Goal: Task Accomplishment & Management: Complete application form

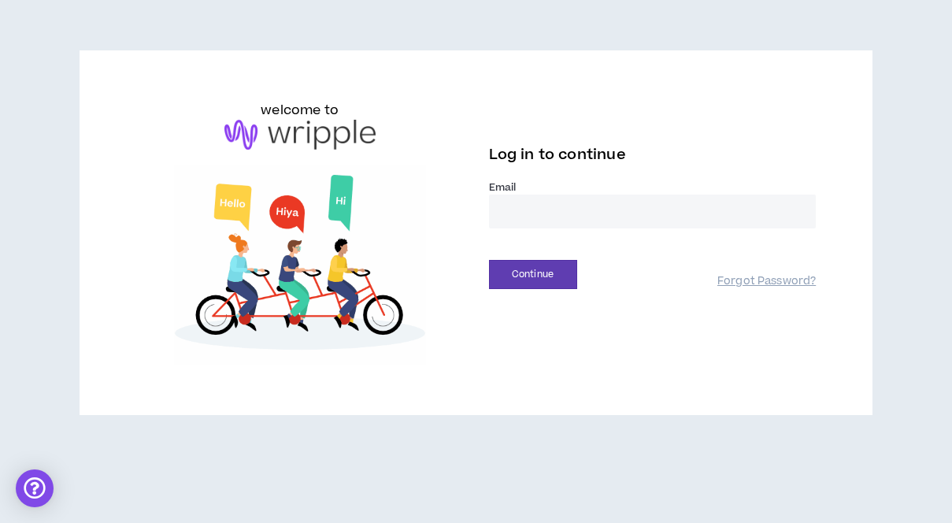
click at [540, 205] on input "email" at bounding box center [653, 212] width 328 height 34
type input "**********"
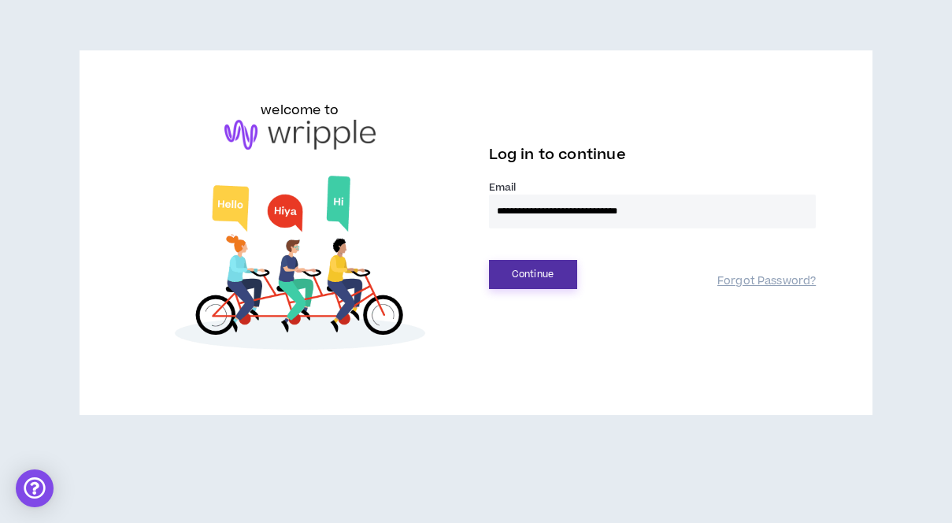
click at [545, 284] on button "Continue" at bounding box center [533, 274] width 88 height 29
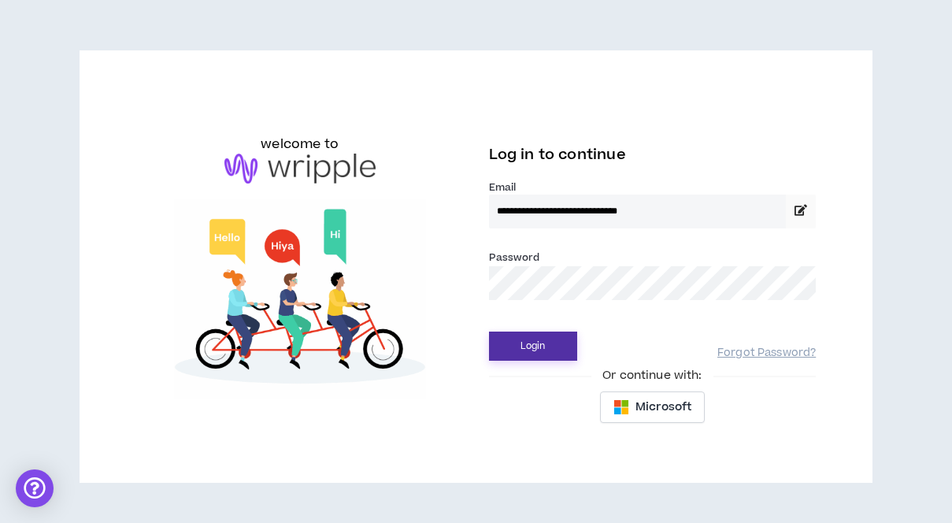
click at [543, 356] on button "Login" at bounding box center [533, 346] width 88 height 29
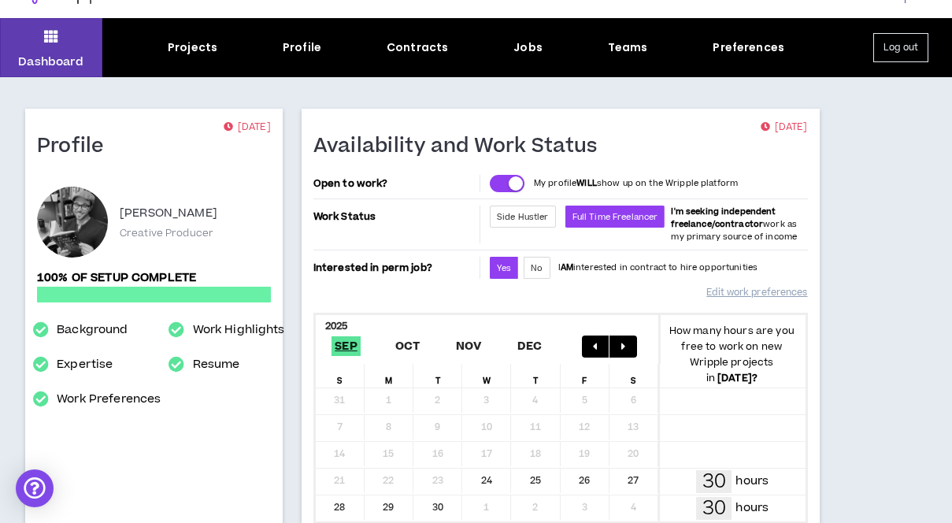
scroll to position [2, 0]
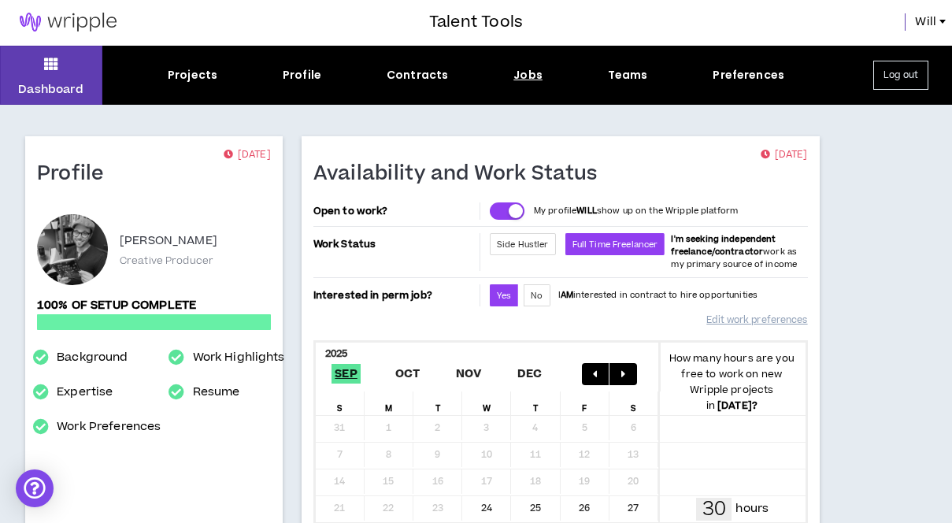
click at [526, 74] on div "Jobs" at bounding box center [528, 75] width 29 height 17
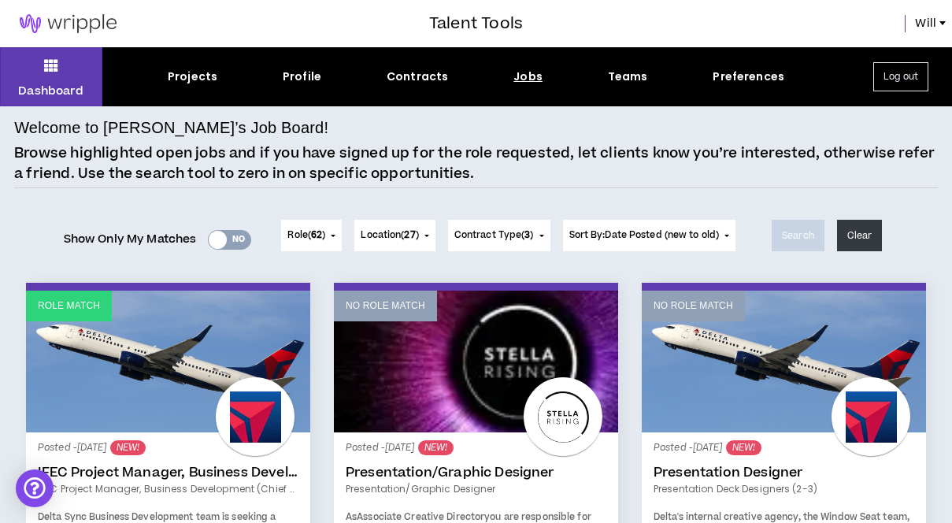
click at [213, 240] on div at bounding box center [218, 240] width 18 height 18
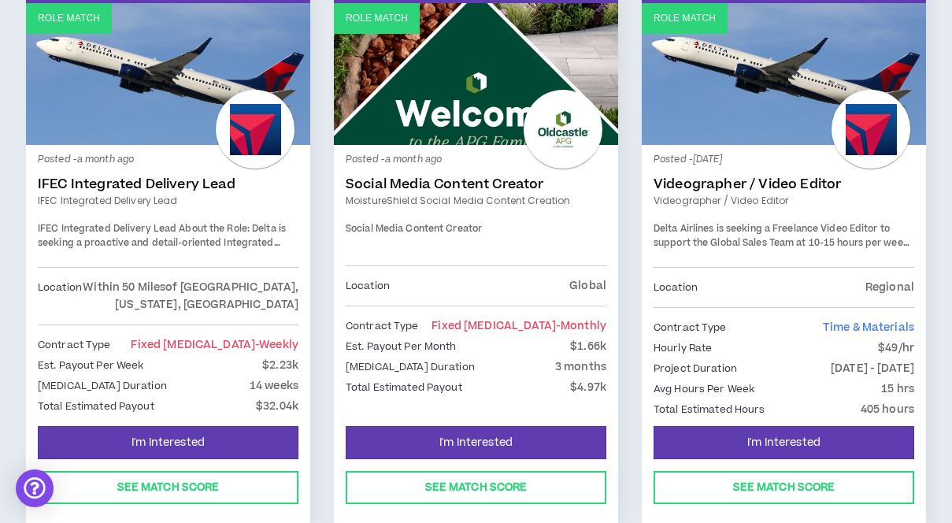
scroll to position [886, 0]
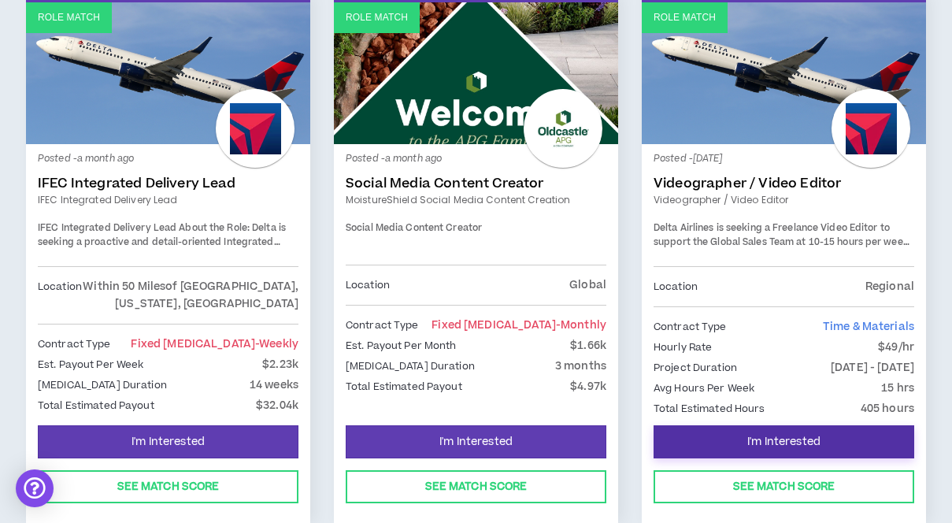
click at [795, 435] on span "I'm Interested" at bounding box center [783, 442] width 73 height 15
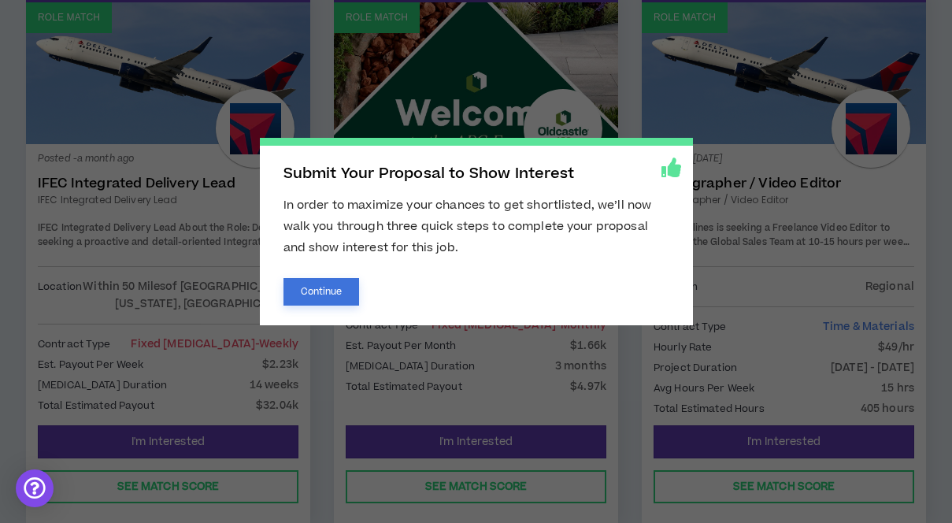
click at [321, 288] on button "Continue" at bounding box center [322, 292] width 76 height 28
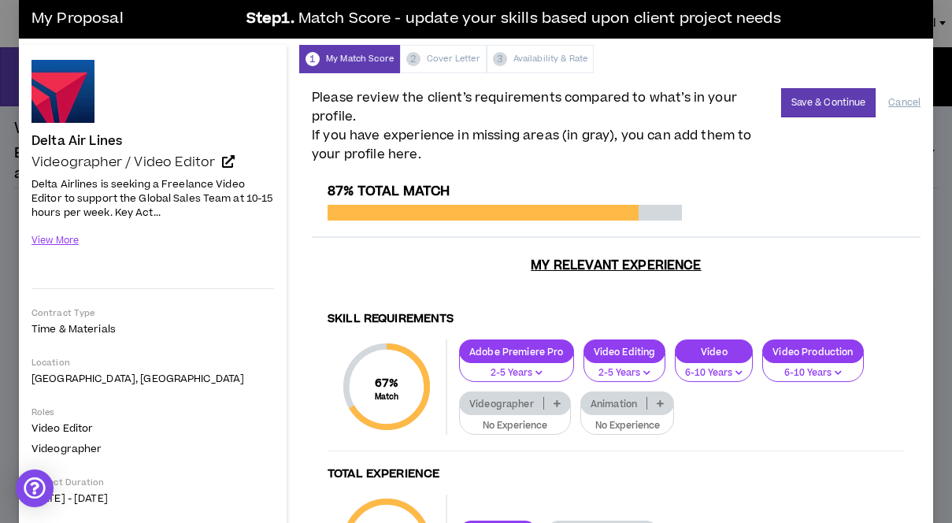
scroll to position [21, 0]
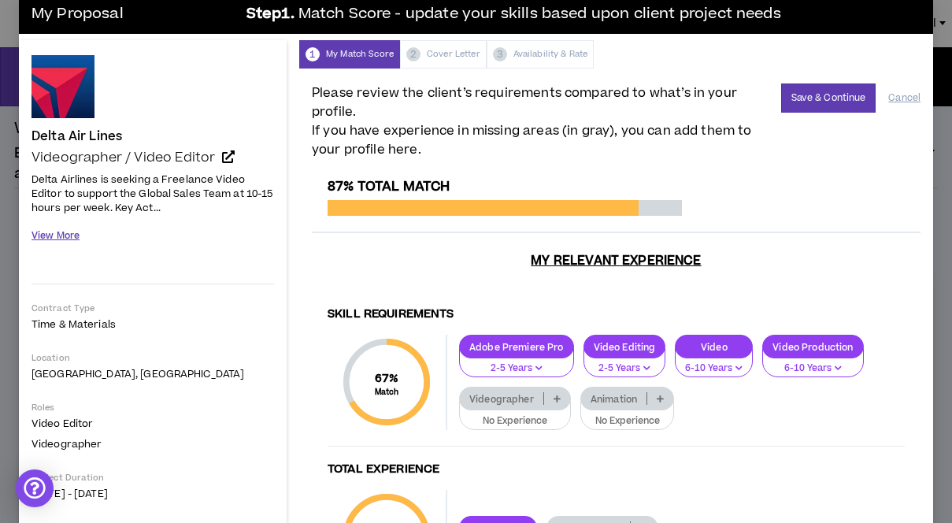
click at [76, 240] on button "View More" at bounding box center [56, 236] width 48 height 28
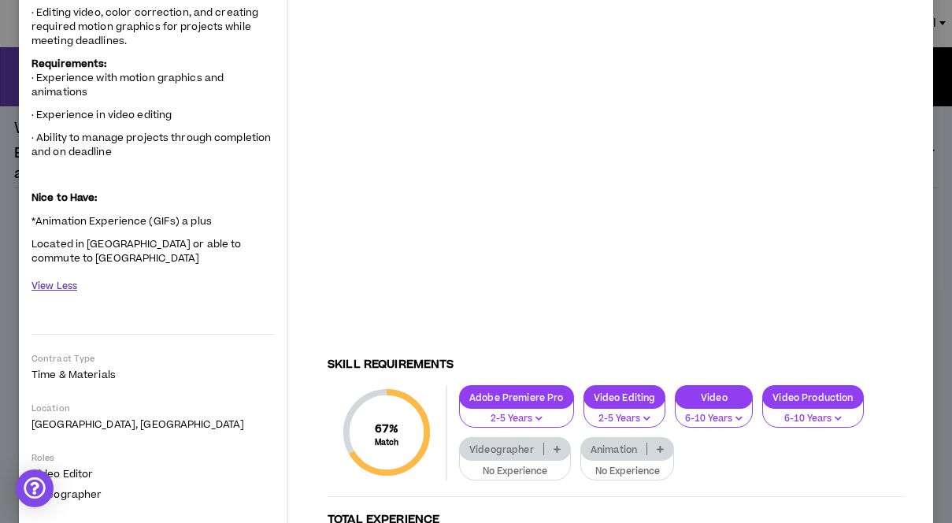
scroll to position [465, 0]
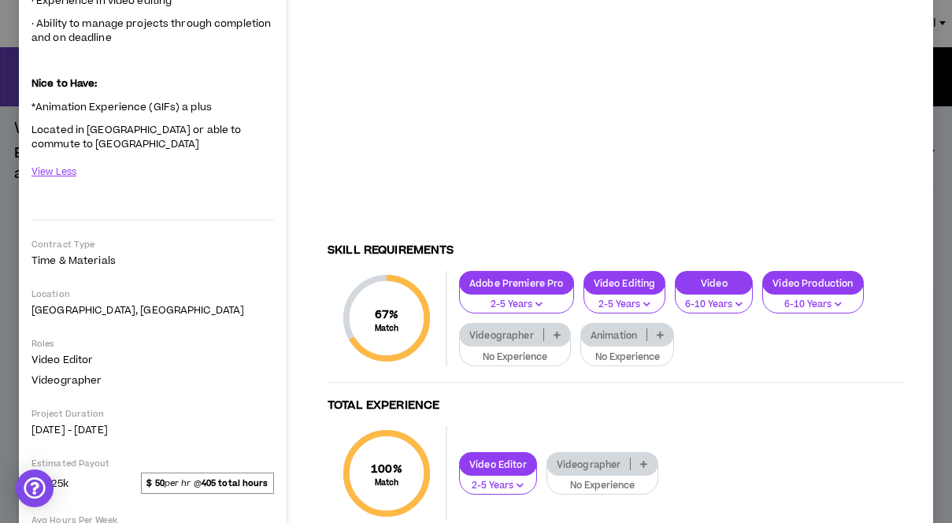
click at [562, 332] on p at bounding box center [557, 334] width 26 height 13
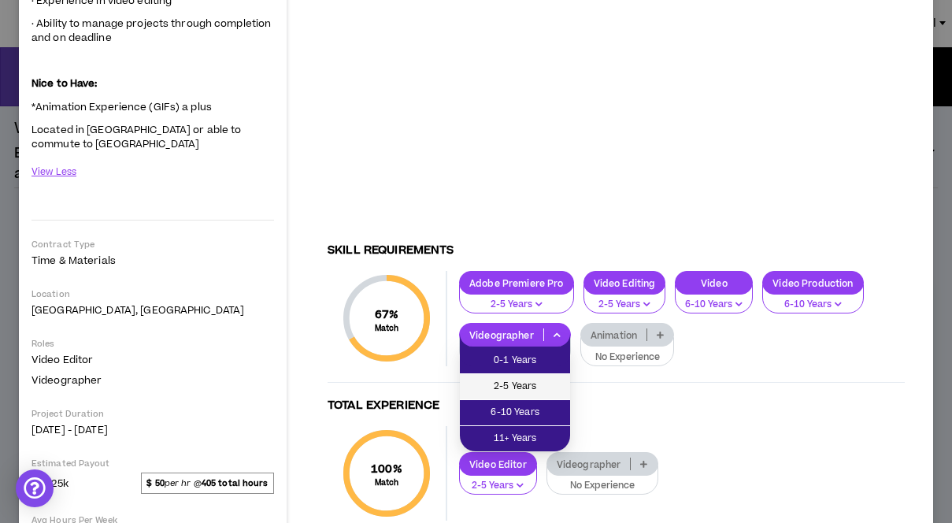
click at [538, 383] on span "2-5 Years" at bounding box center [514, 386] width 91 height 17
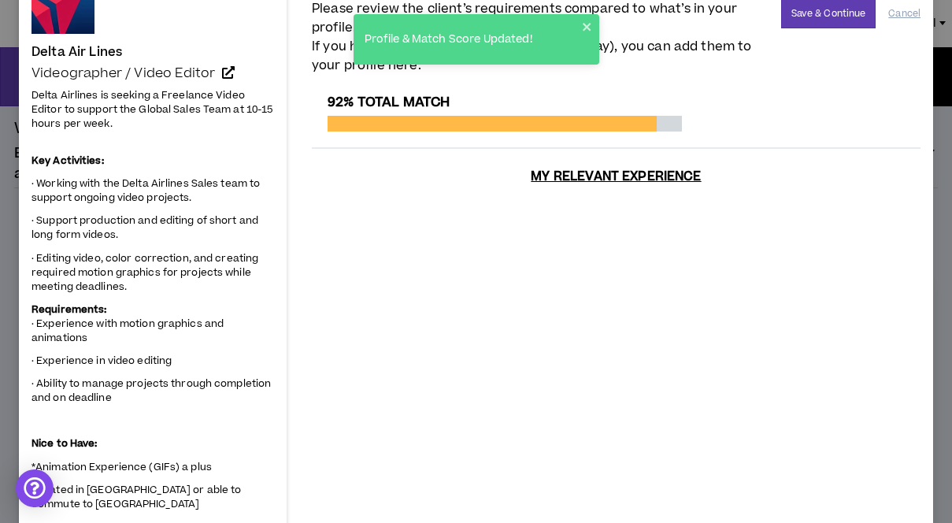
scroll to position [0, 0]
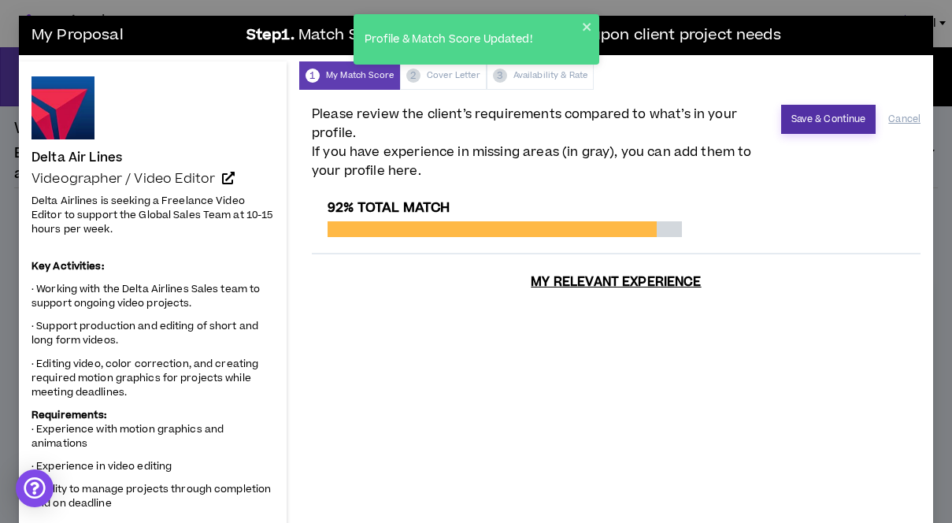
click at [836, 118] on button "Save & Continue" at bounding box center [828, 119] width 95 height 29
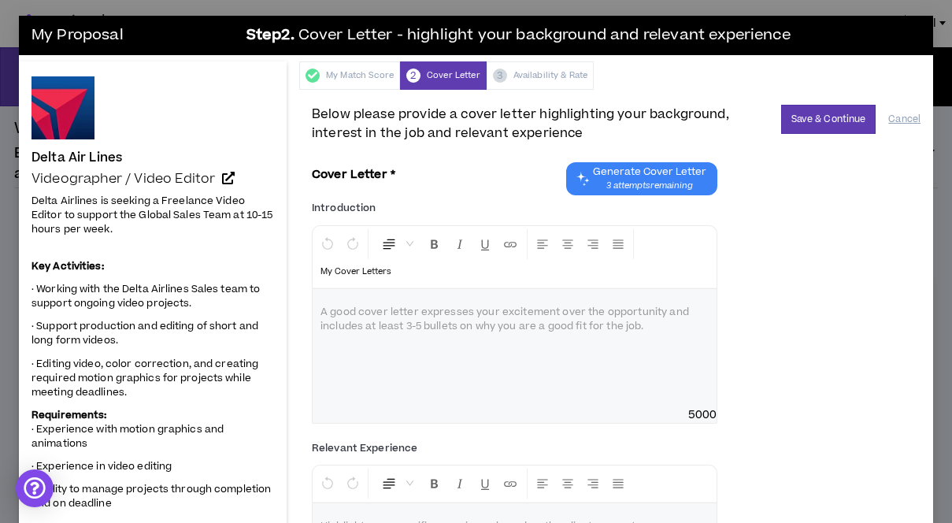
click at [569, 353] on div at bounding box center [515, 348] width 404 height 118
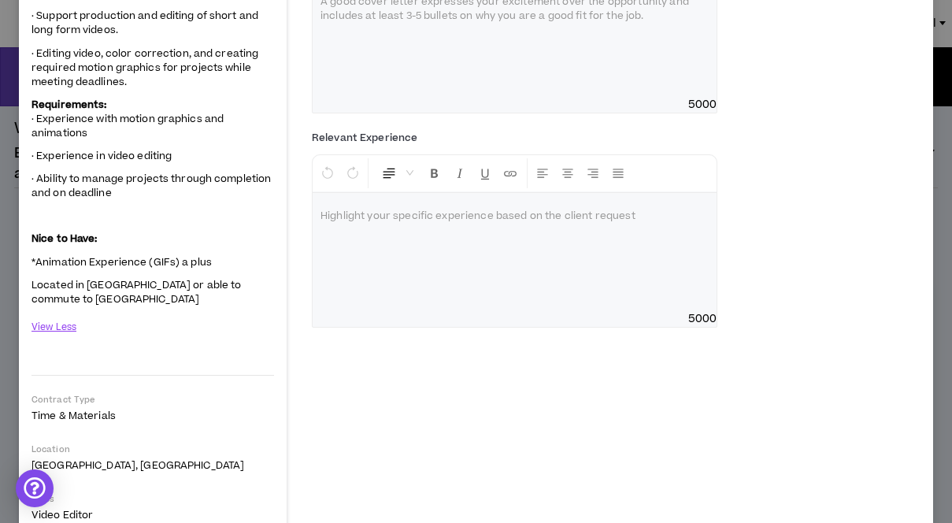
drag, startPoint x: 106, startPoint y: 310, endPoint x: 33, endPoint y: 109, distance: 213.8
click at [33, 109] on span "Delta Airlines is seeking a Freelance Video Editor to support the Global Sales …" at bounding box center [153, 98] width 243 height 432
click at [112, 295] on p "Located in [GEOGRAPHIC_DATA] or able to commute to [GEOGRAPHIC_DATA]" at bounding box center [153, 291] width 243 height 31
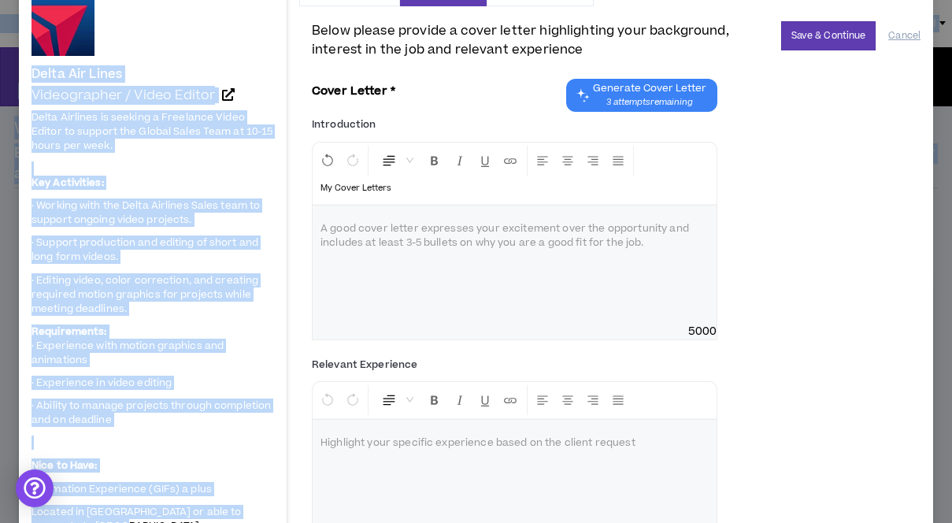
scroll to position [0, 0]
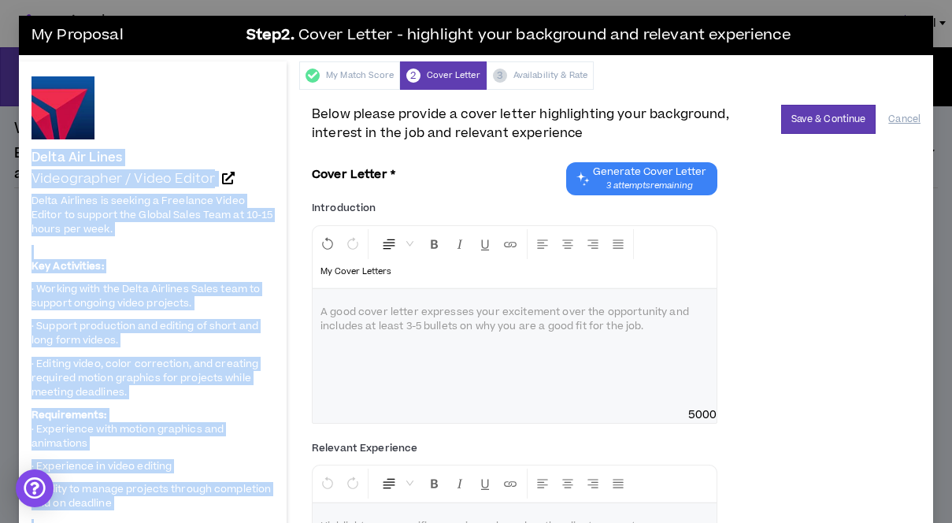
drag, startPoint x: 114, startPoint y: 302, endPoint x: 33, endPoint y: 150, distance: 172.3
copy div "Delta Air Lines Videographer / Video Editor Delta Airlines is seeking a Freelan…"
click at [476, 316] on p at bounding box center [515, 313] width 388 height 16
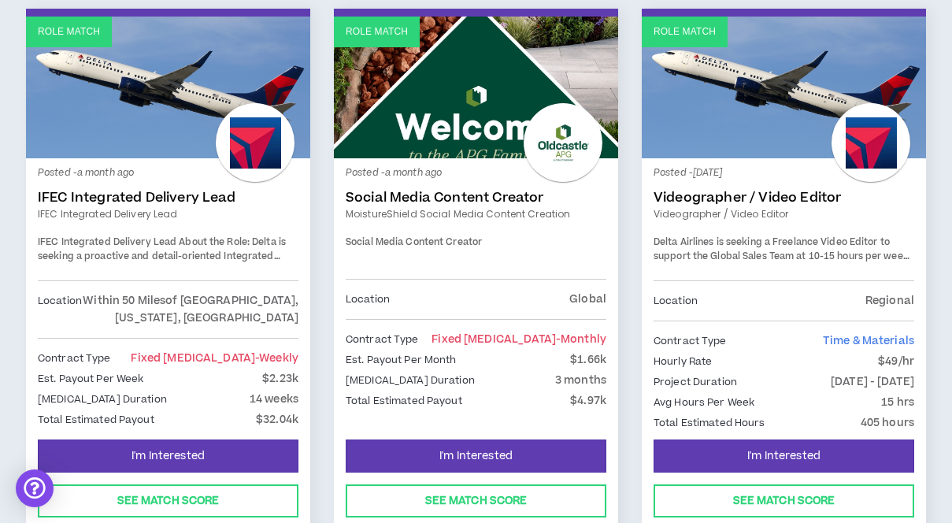
scroll to position [912, 0]
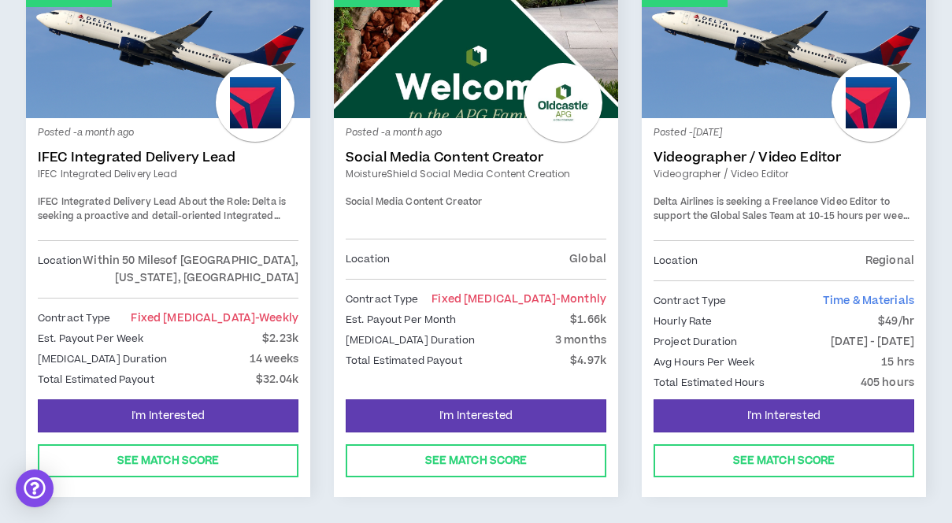
click at [723, 260] on div "Location Regional" at bounding box center [784, 260] width 261 height 40
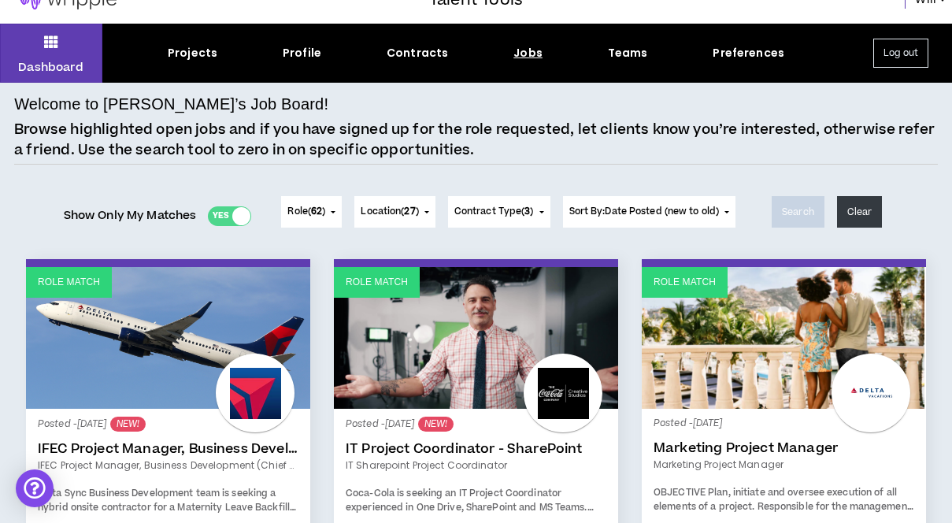
scroll to position [0, 0]
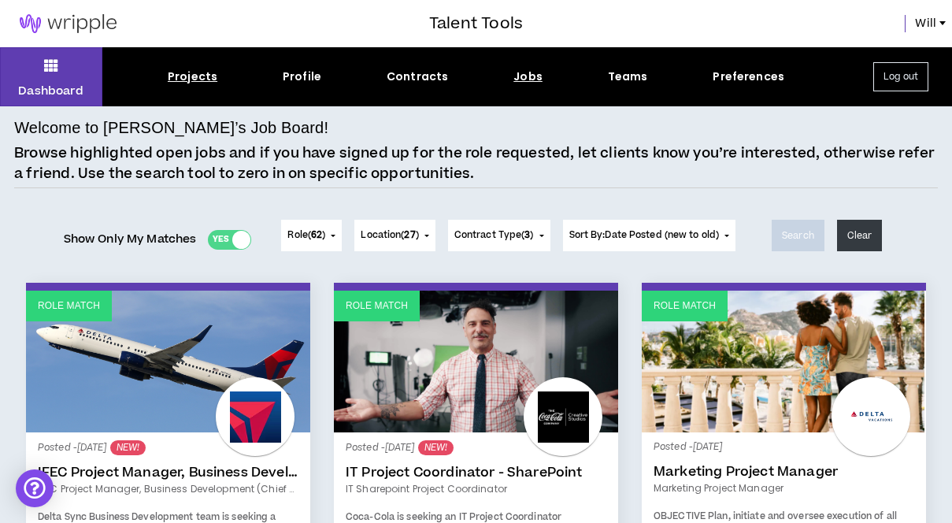
click at [198, 71] on div "Projects" at bounding box center [193, 77] width 50 height 17
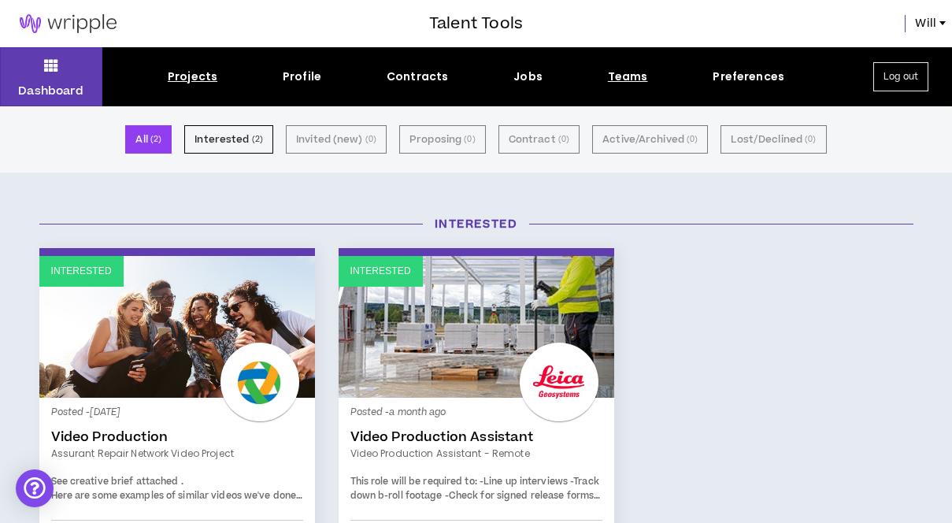
click at [636, 79] on div "Teams" at bounding box center [628, 77] width 40 height 17
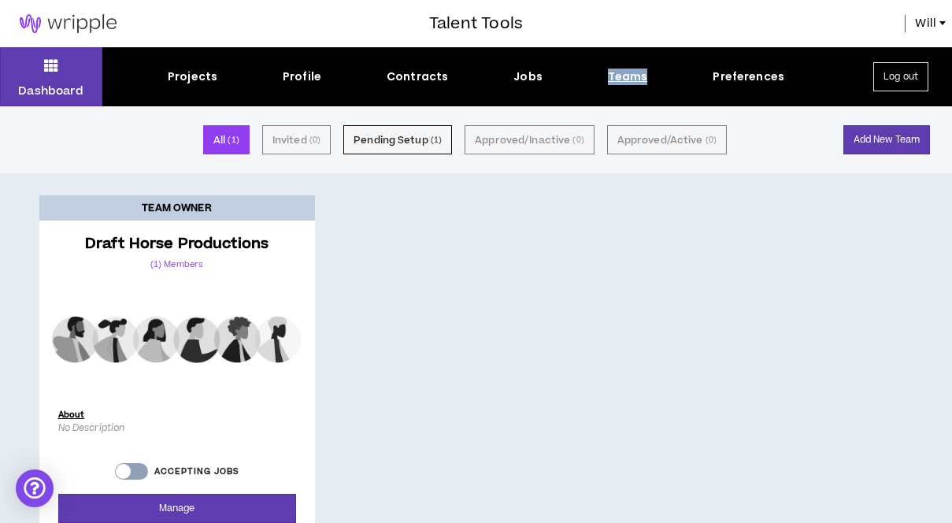
click at [636, 79] on div "Teams" at bounding box center [628, 77] width 40 height 17
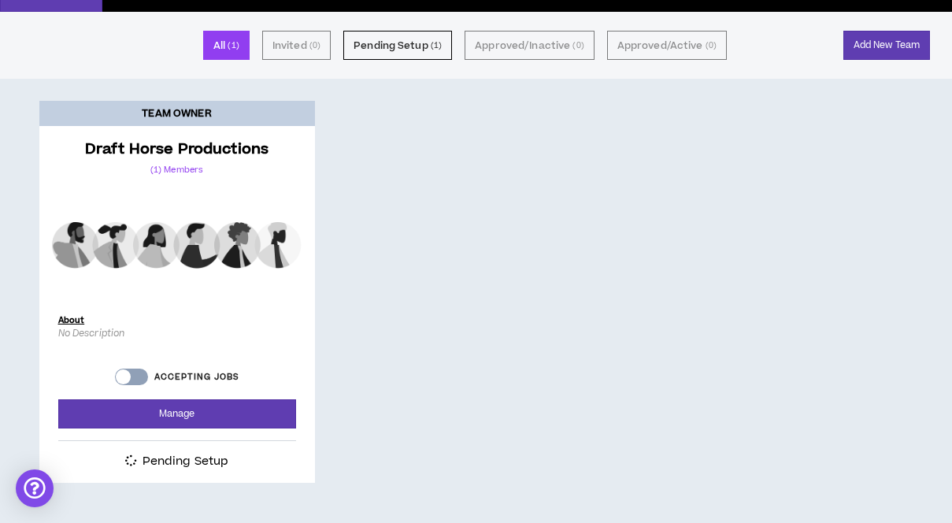
scroll to position [95, 0]
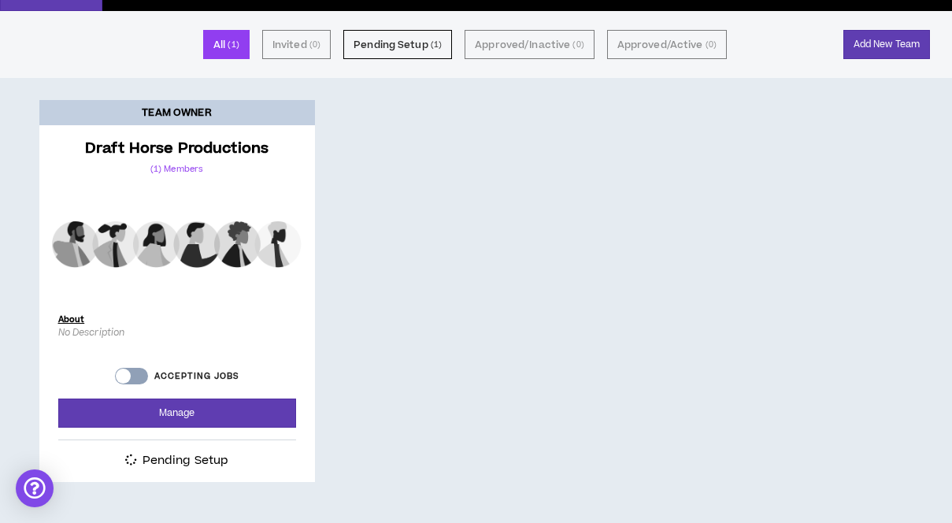
click at [124, 377] on div at bounding box center [123, 376] width 15 height 15
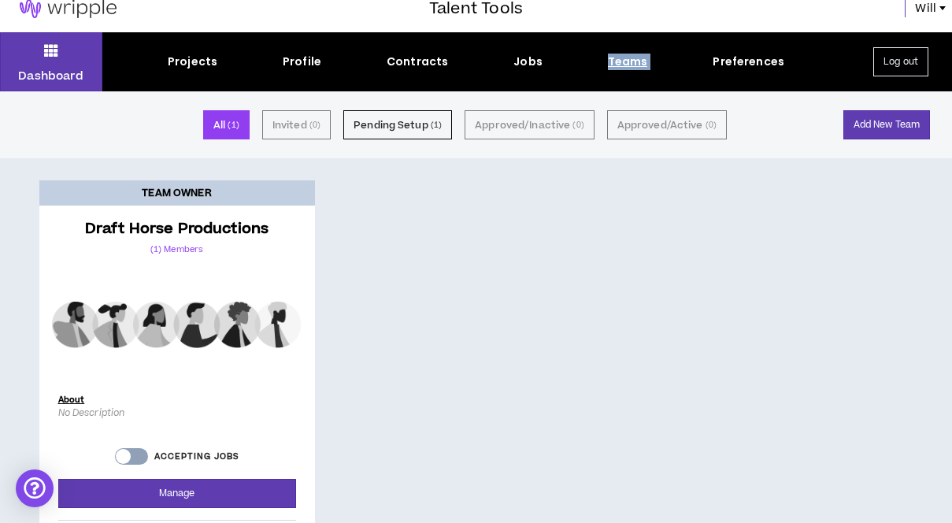
scroll to position [0, 0]
